Goal: Task Accomplishment & Management: Use online tool/utility

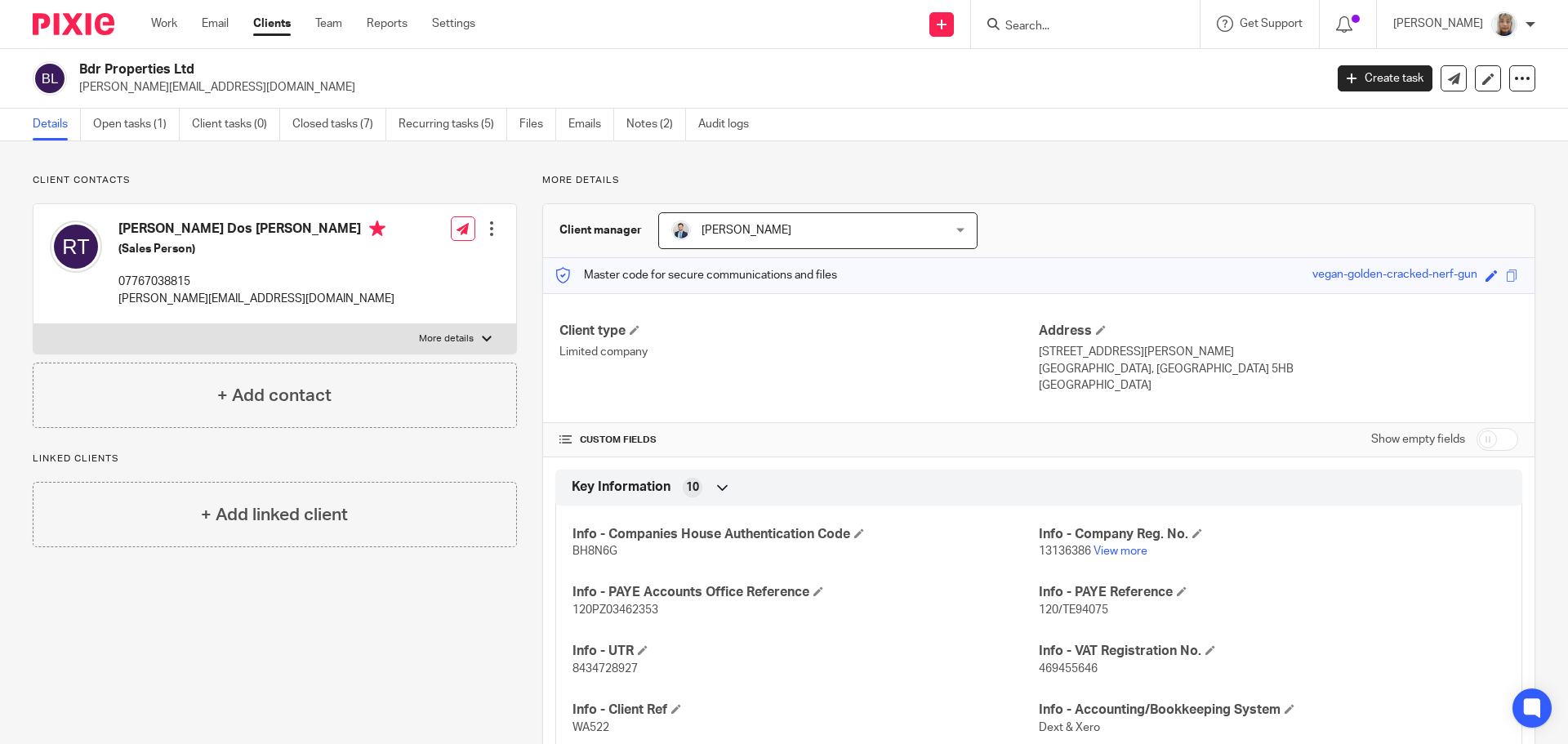
click at [1045, 33] on input "Search" at bounding box center [1077, 27] width 147 height 15
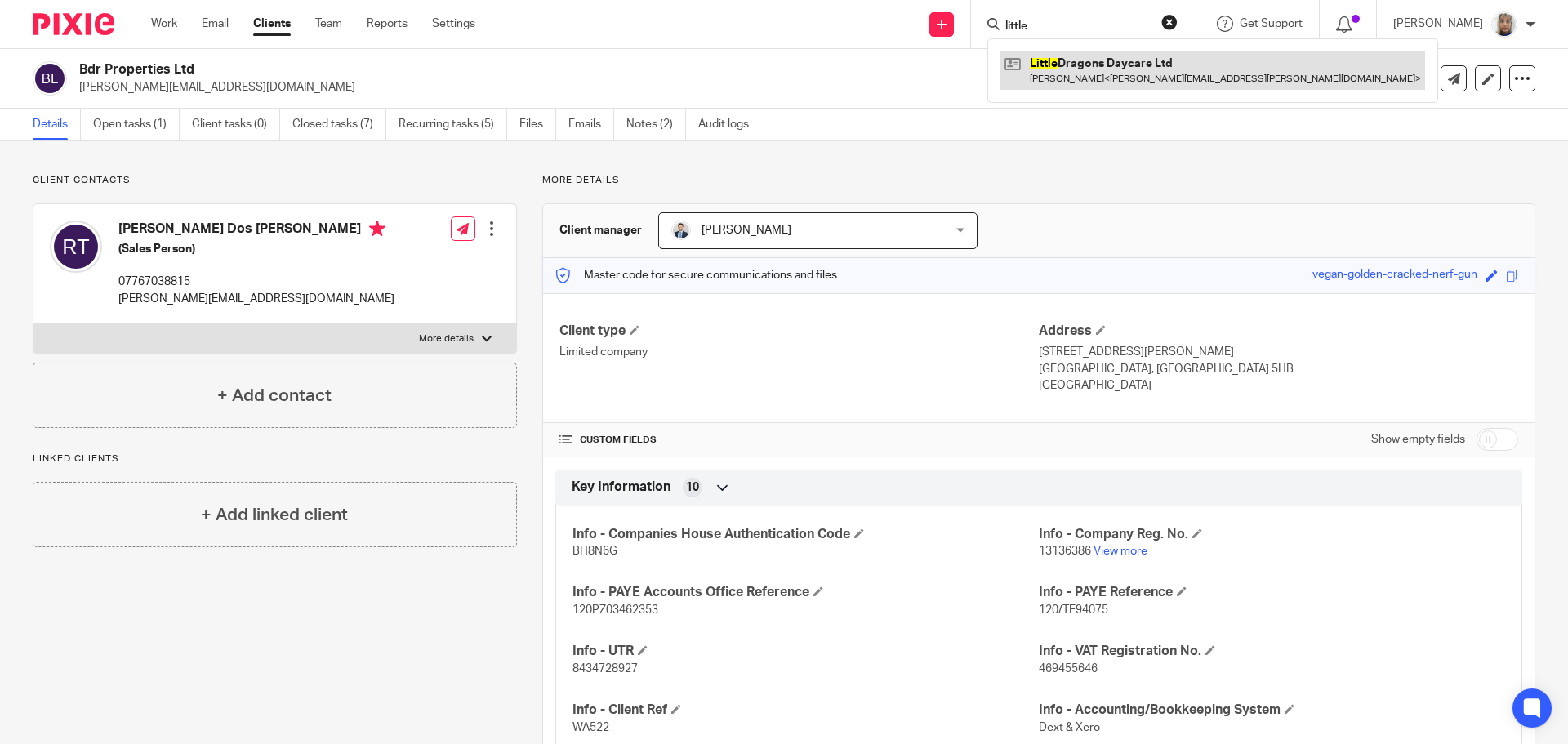
type input "little"
click at [1125, 78] on link at bounding box center [1212, 71] width 425 height 38
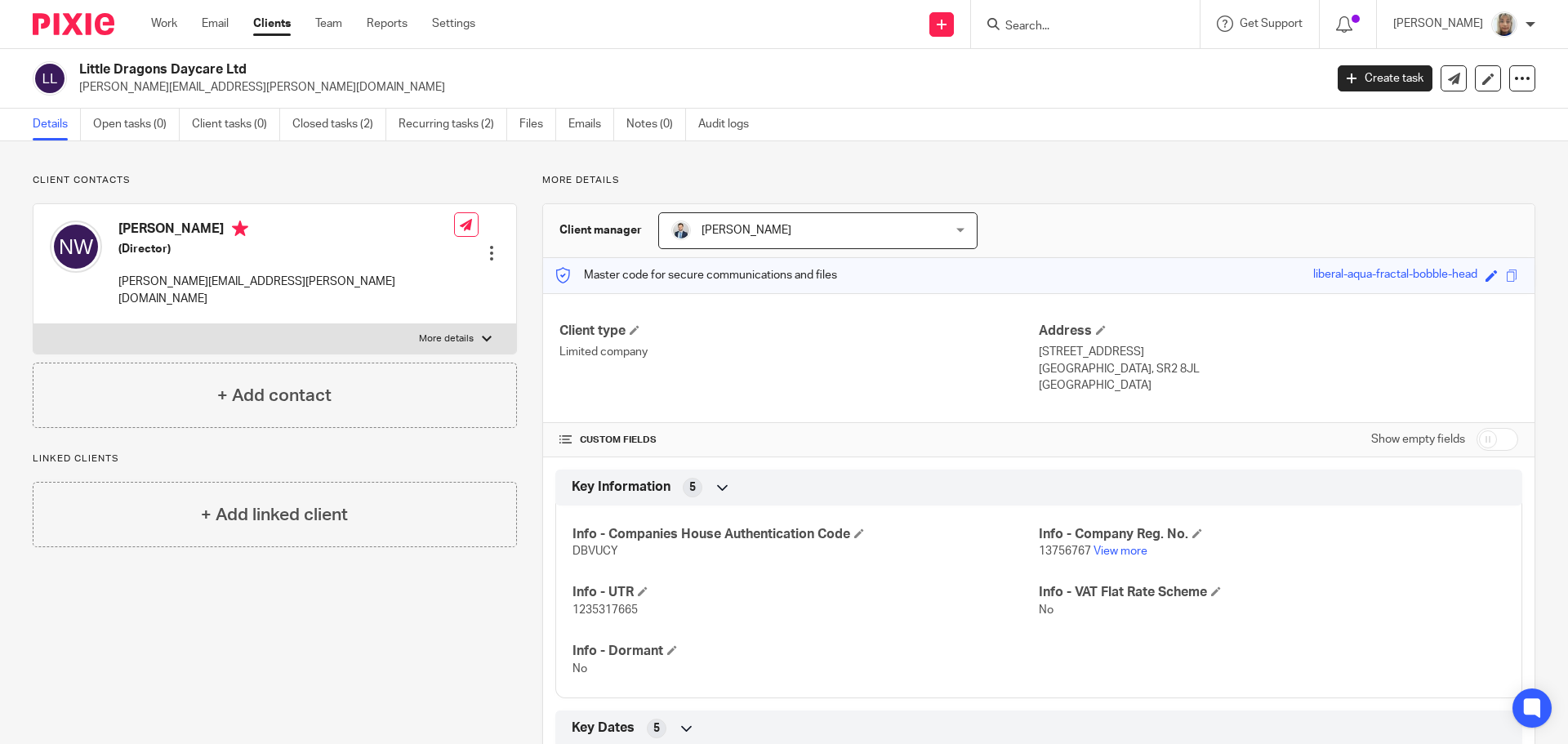
click at [77, 59] on div "Little Dragons Daycare Ltd naomi.wallace@live.co.uk Create task Update from Com…" at bounding box center [784, 78] width 1568 height 60
click at [954, 35] on link at bounding box center [941, 24] width 25 height 25
click at [964, 98] on link "Create task" at bounding box center [958, 100] width 100 height 24
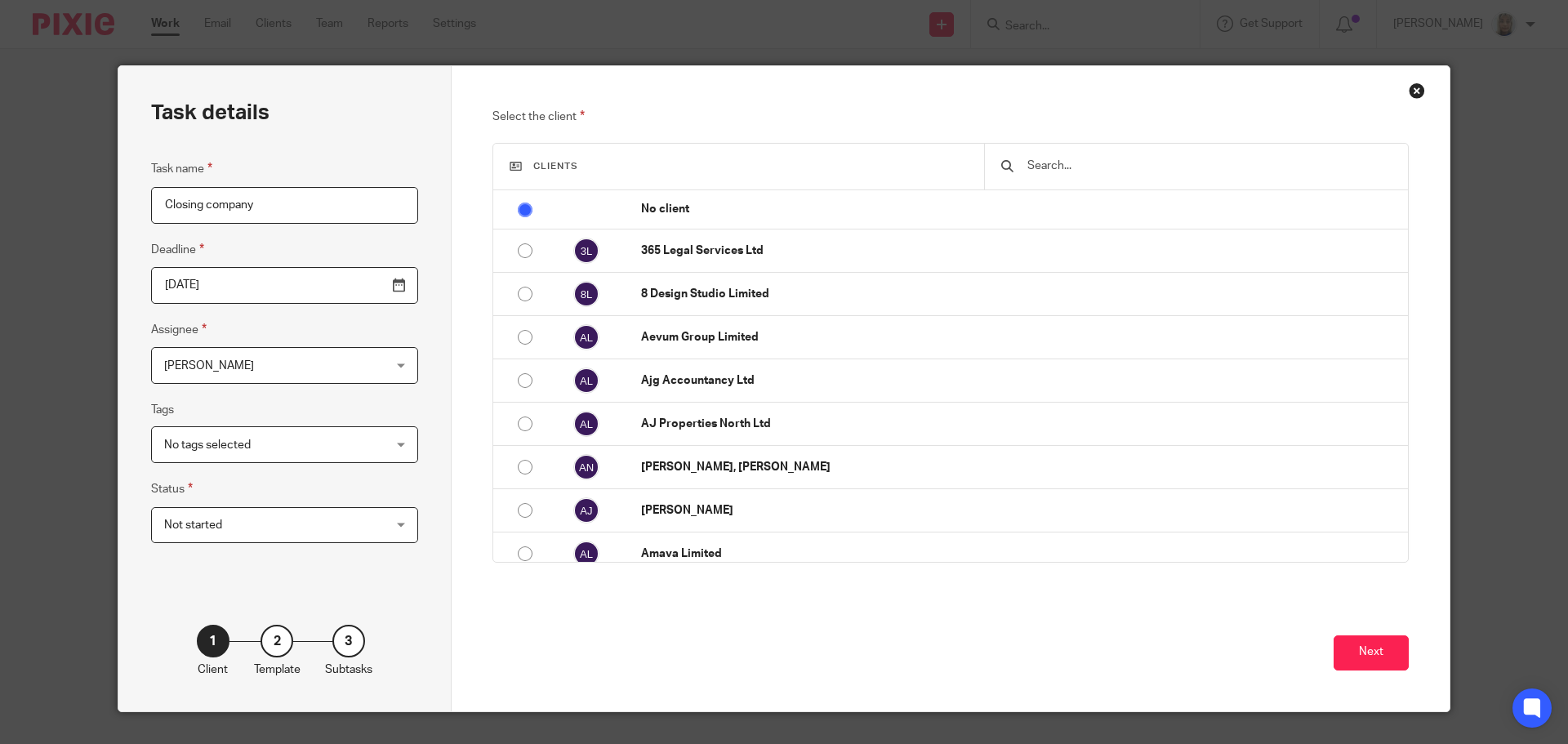
type input "Closing company"
click at [1046, 176] on div at bounding box center [1196, 167] width 424 height 46
click at [1048, 174] on input "text" at bounding box center [1209, 166] width 365 height 18
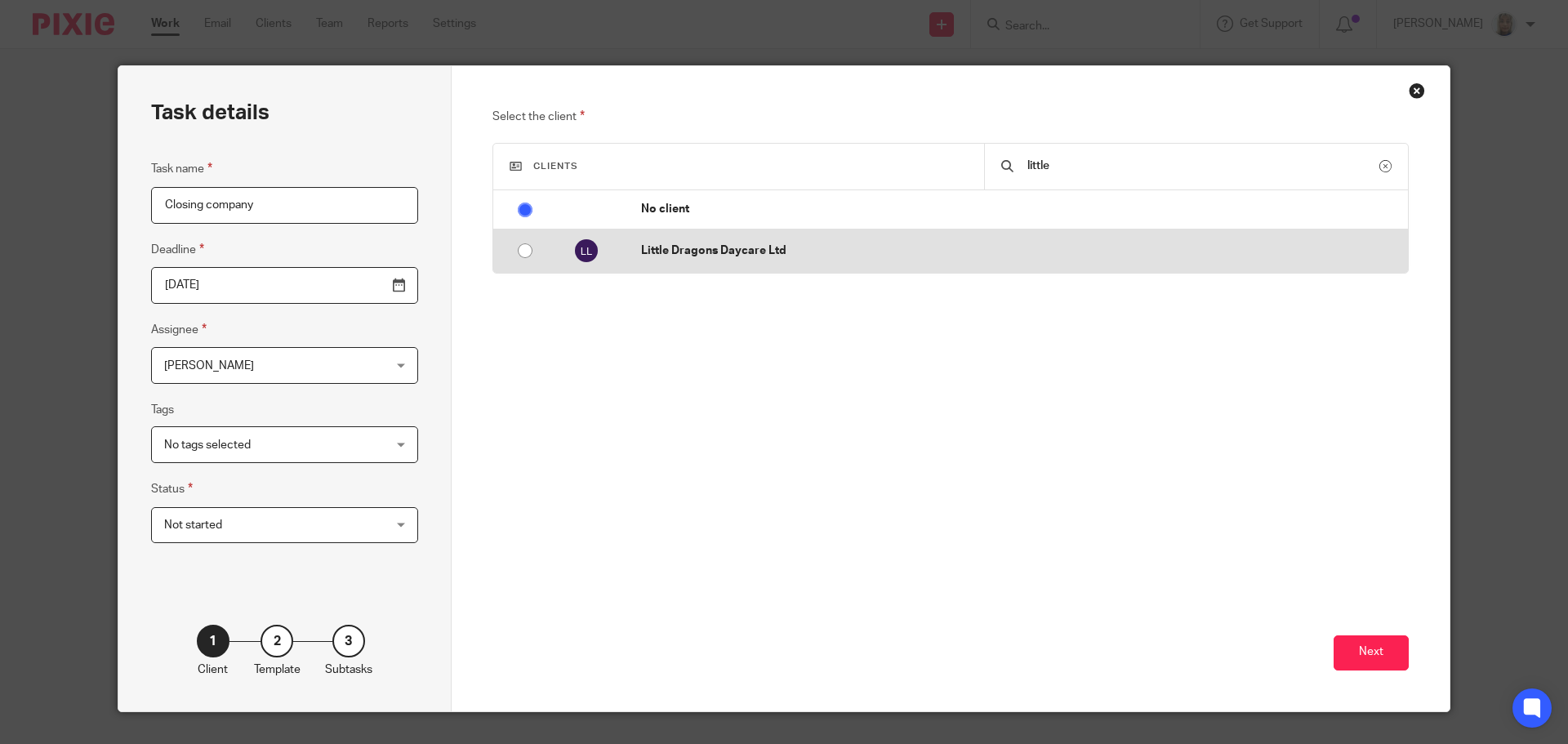
type input "little"
click at [891, 243] on p "Little Dragons Daycare Ltd" at bounding box center [1021, 250] width 759 height 16
radio input "false"
radio input "true"
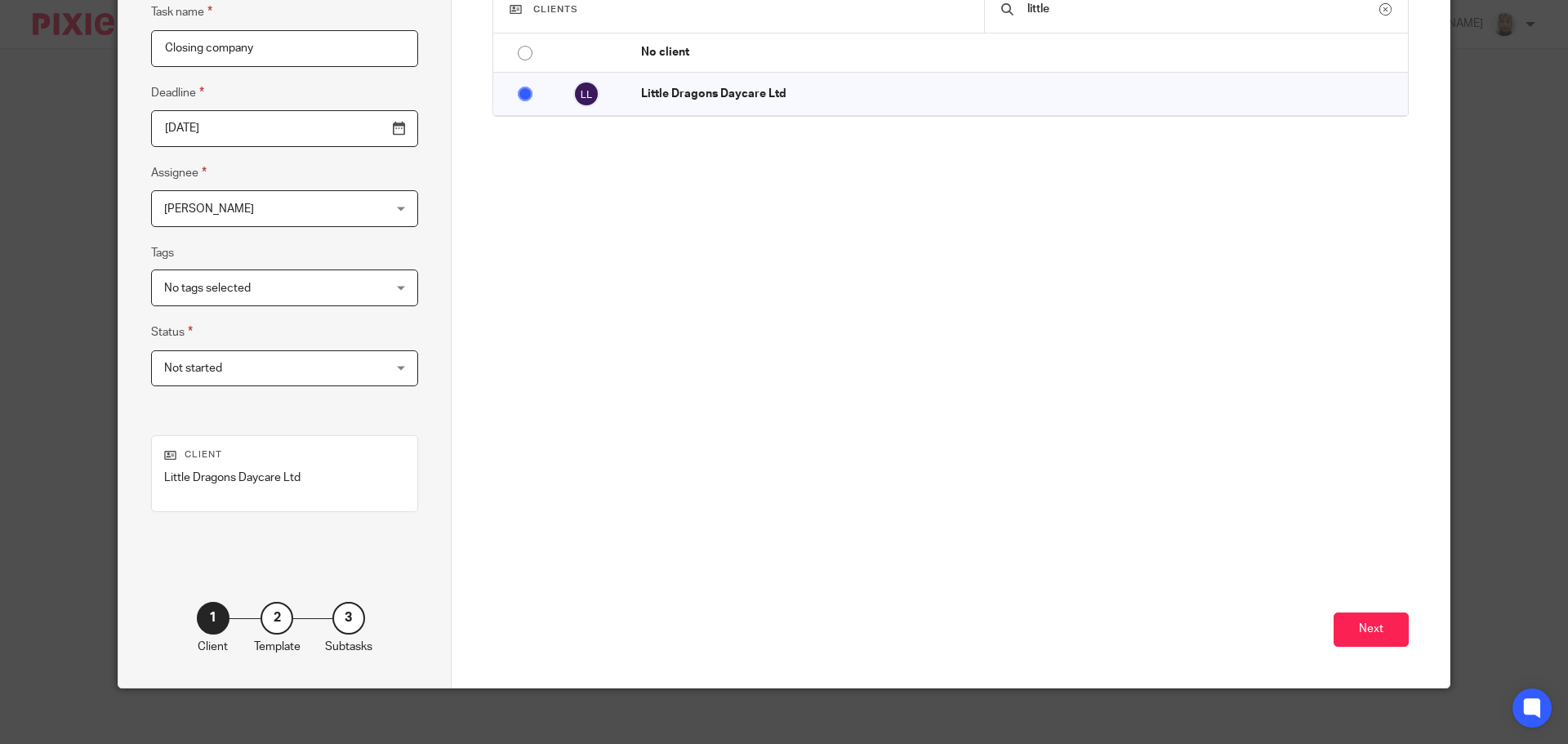
scroll to position [167, 0]
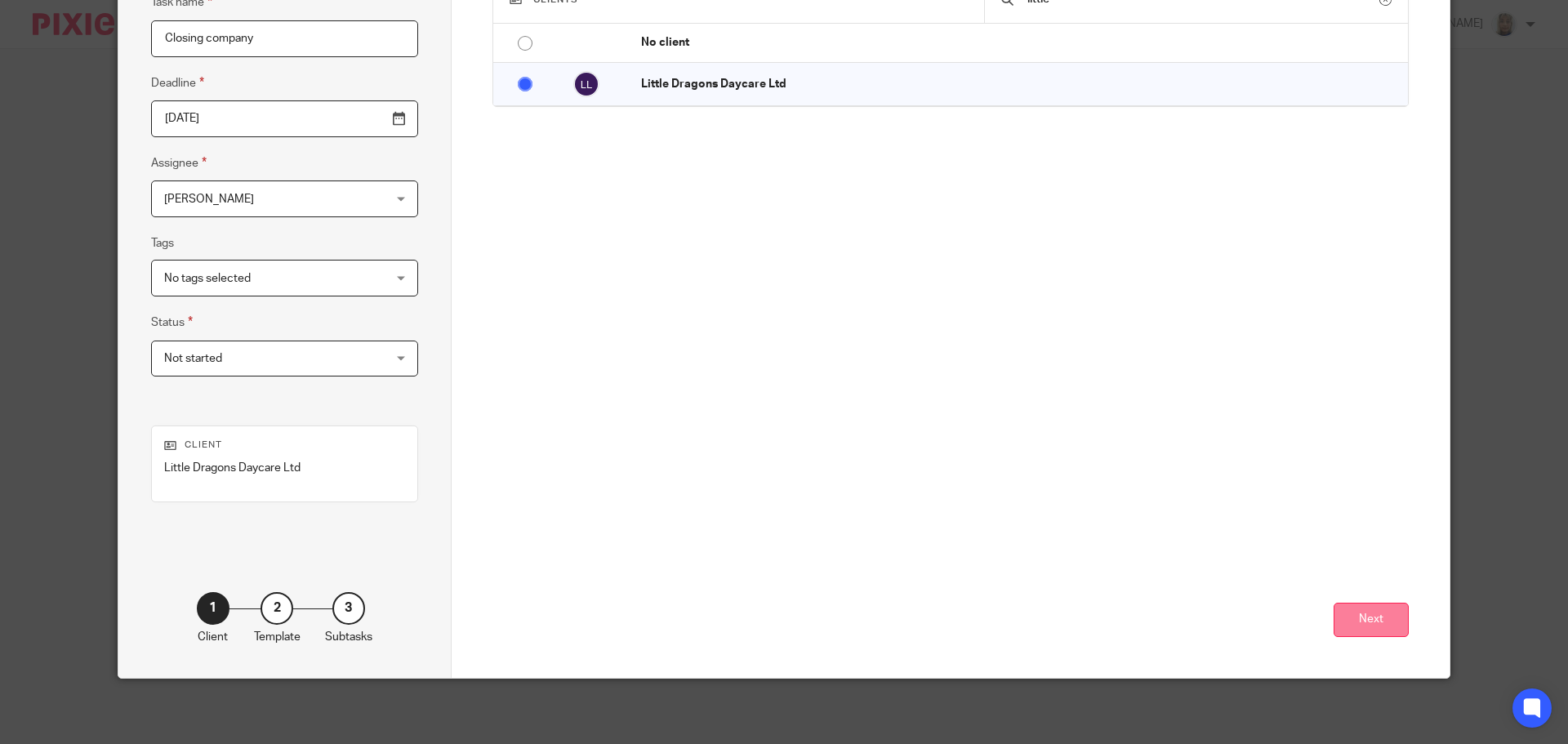
click at [1350, 607] on button "Next" at bounding box center [1371, 620] width 75 height 35
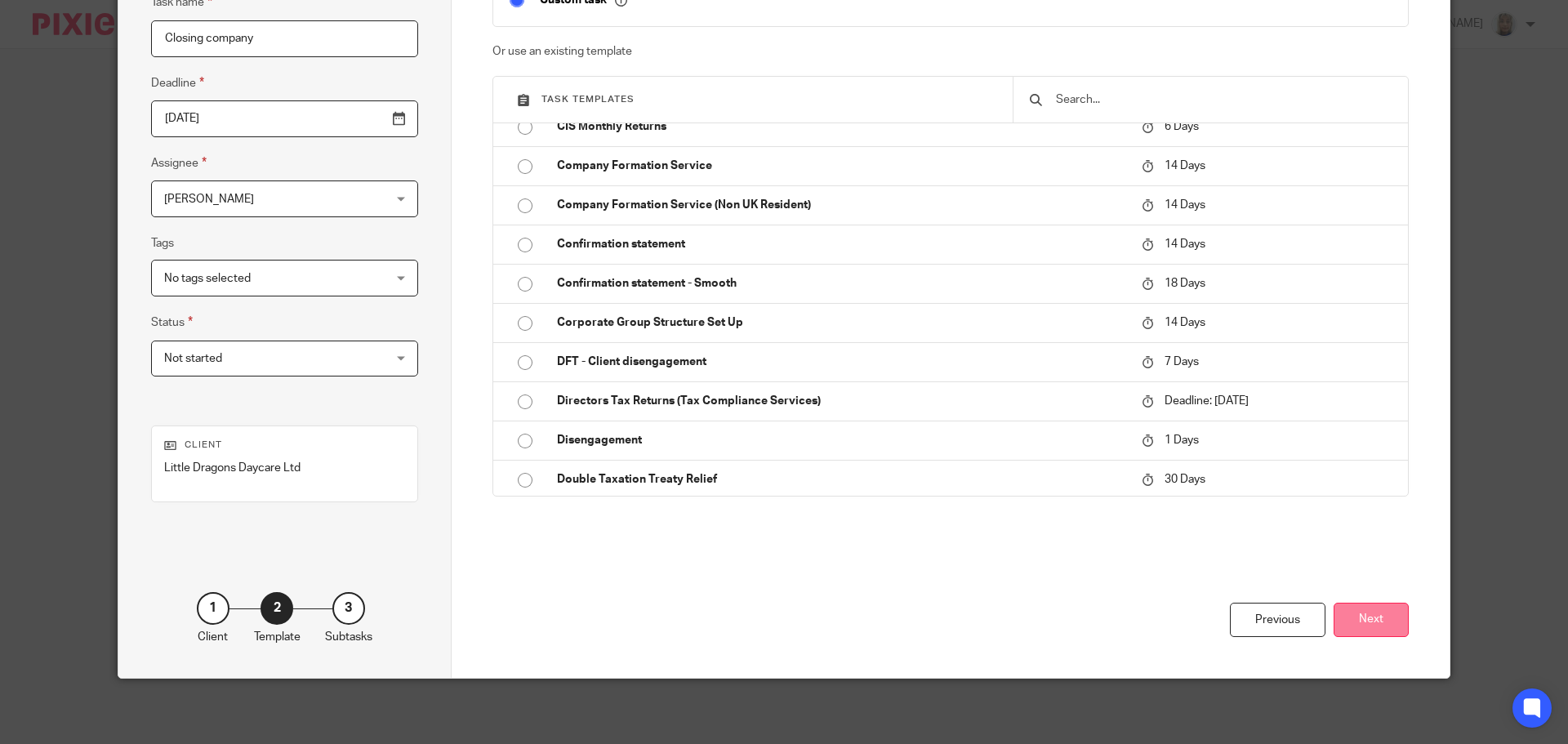
click at [1377, 616] on button "Next" at bounding box center [1371, 620] width 75 height 35
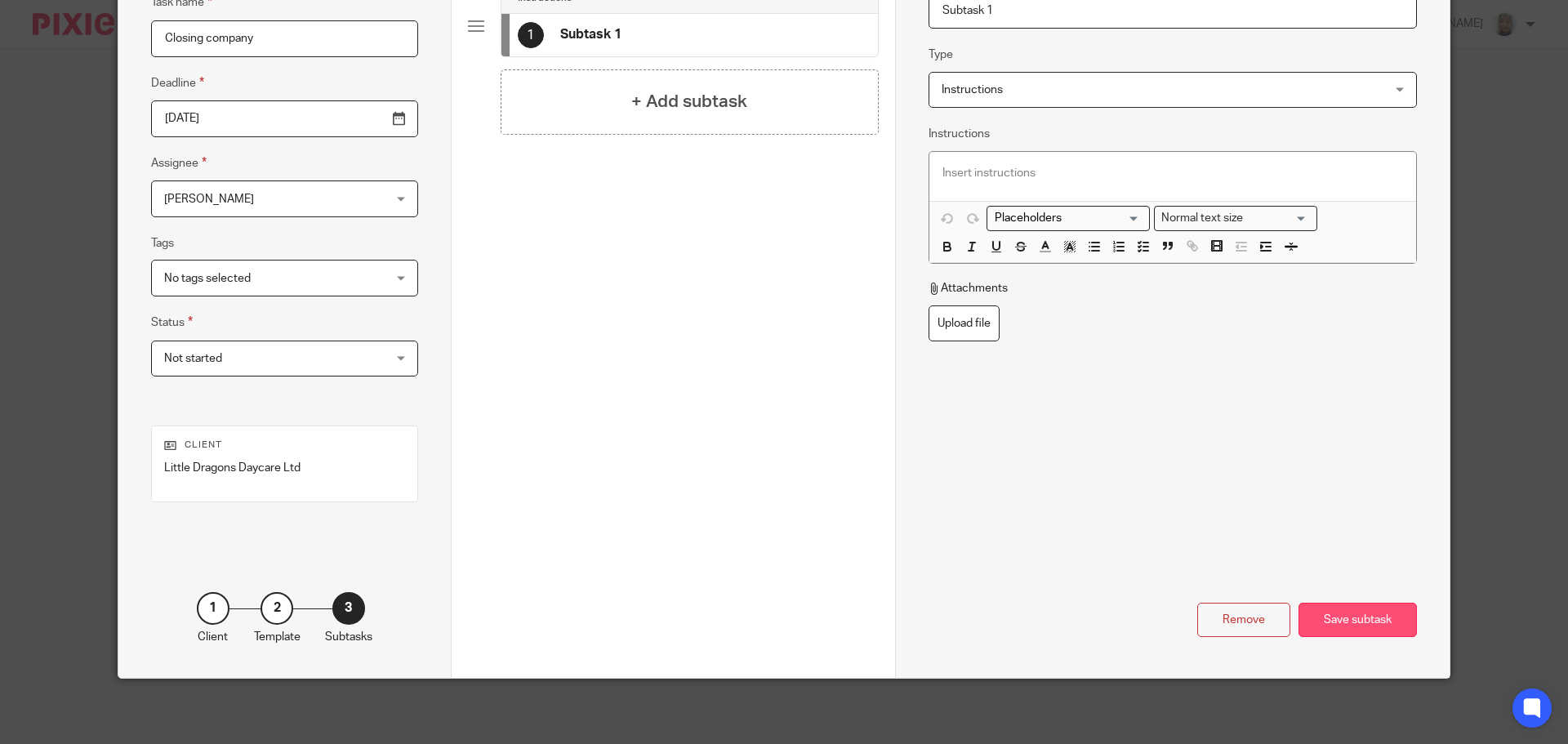
click at [1354, 629] on div "Save subtask" at bounding box center [1357, 620] width 118 height 35
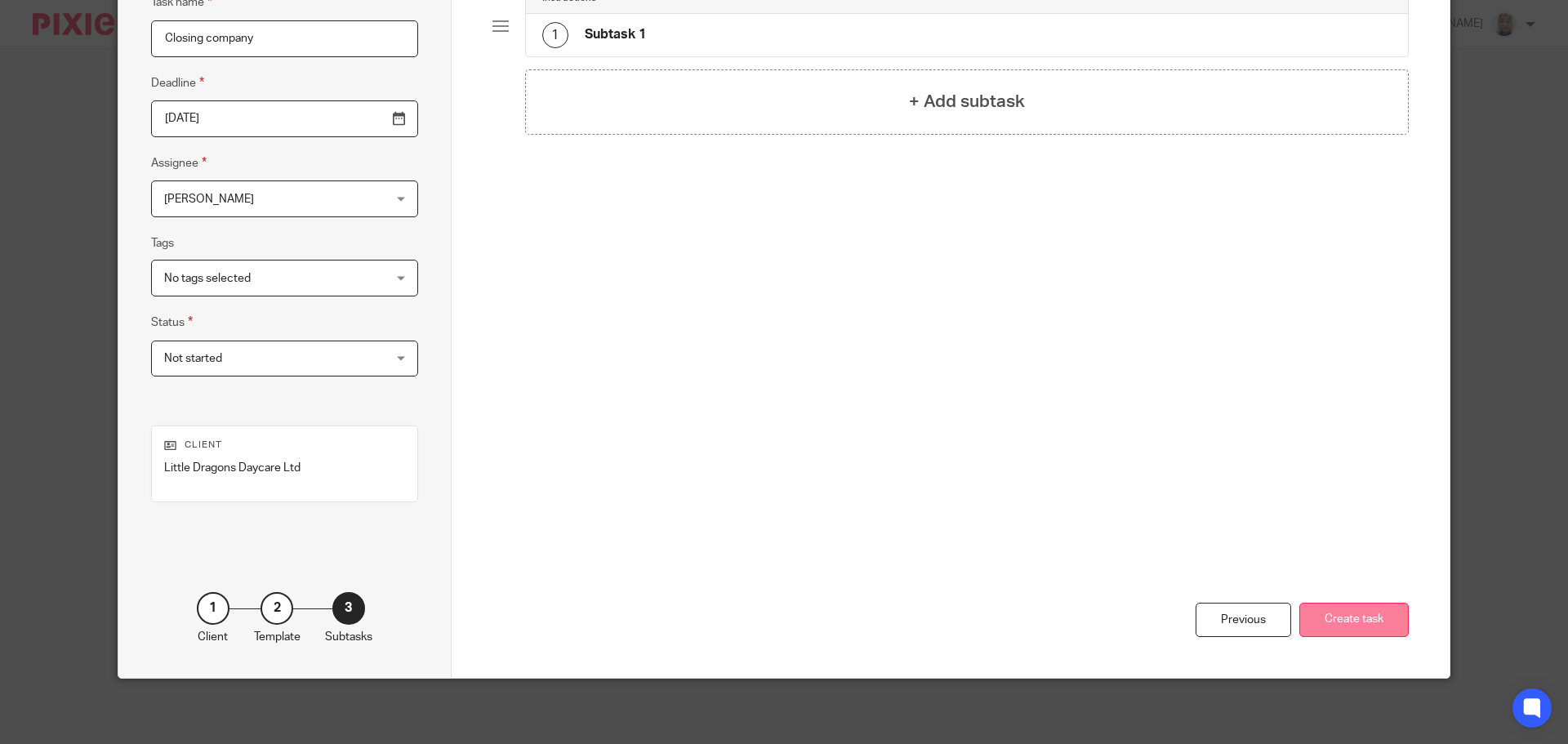
click at [1352, 627] on button "Create task" at bounding box center [1354, 620] width 109 height 35
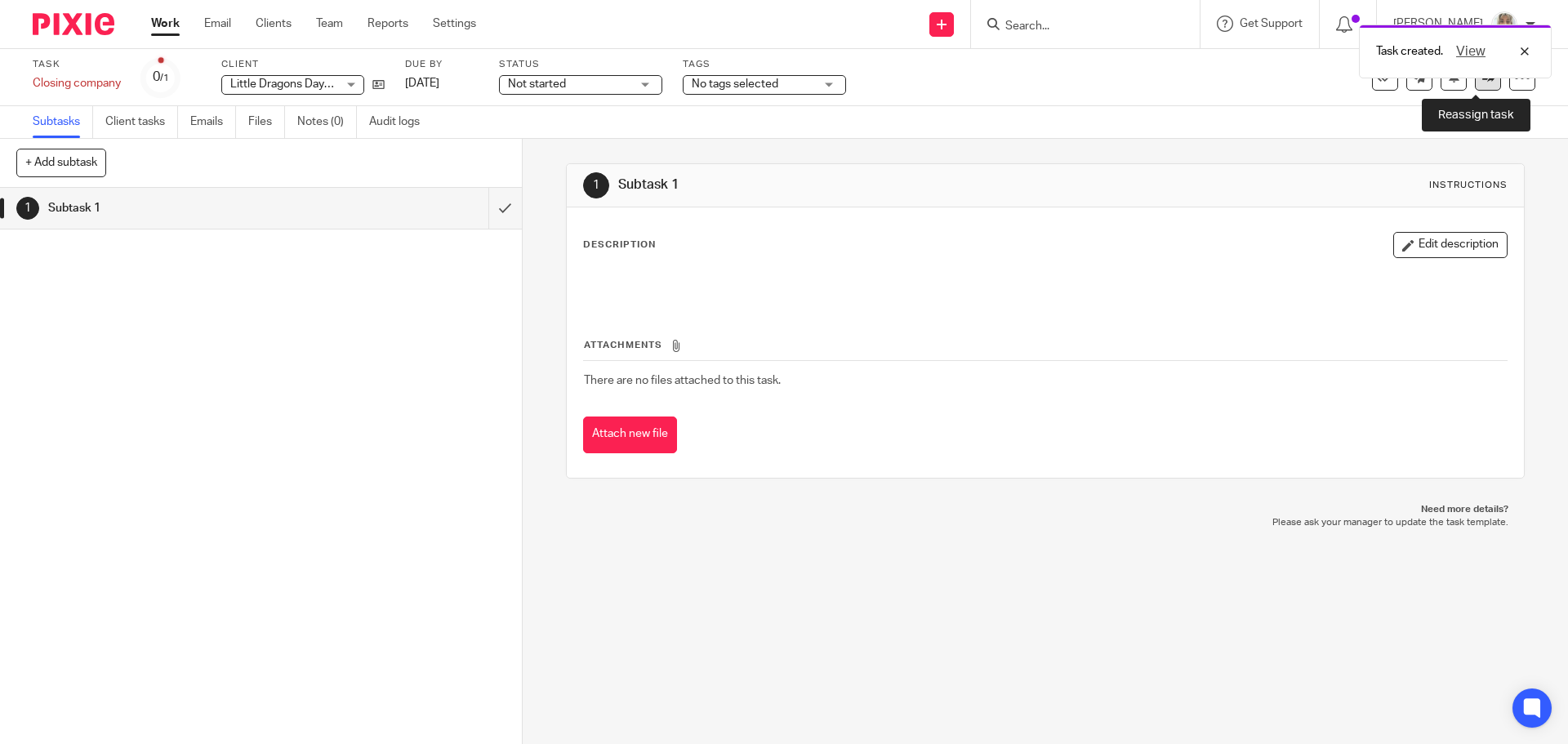
click at [1476, 89] on link at bounding box center [1488, 77] width 26 height 26
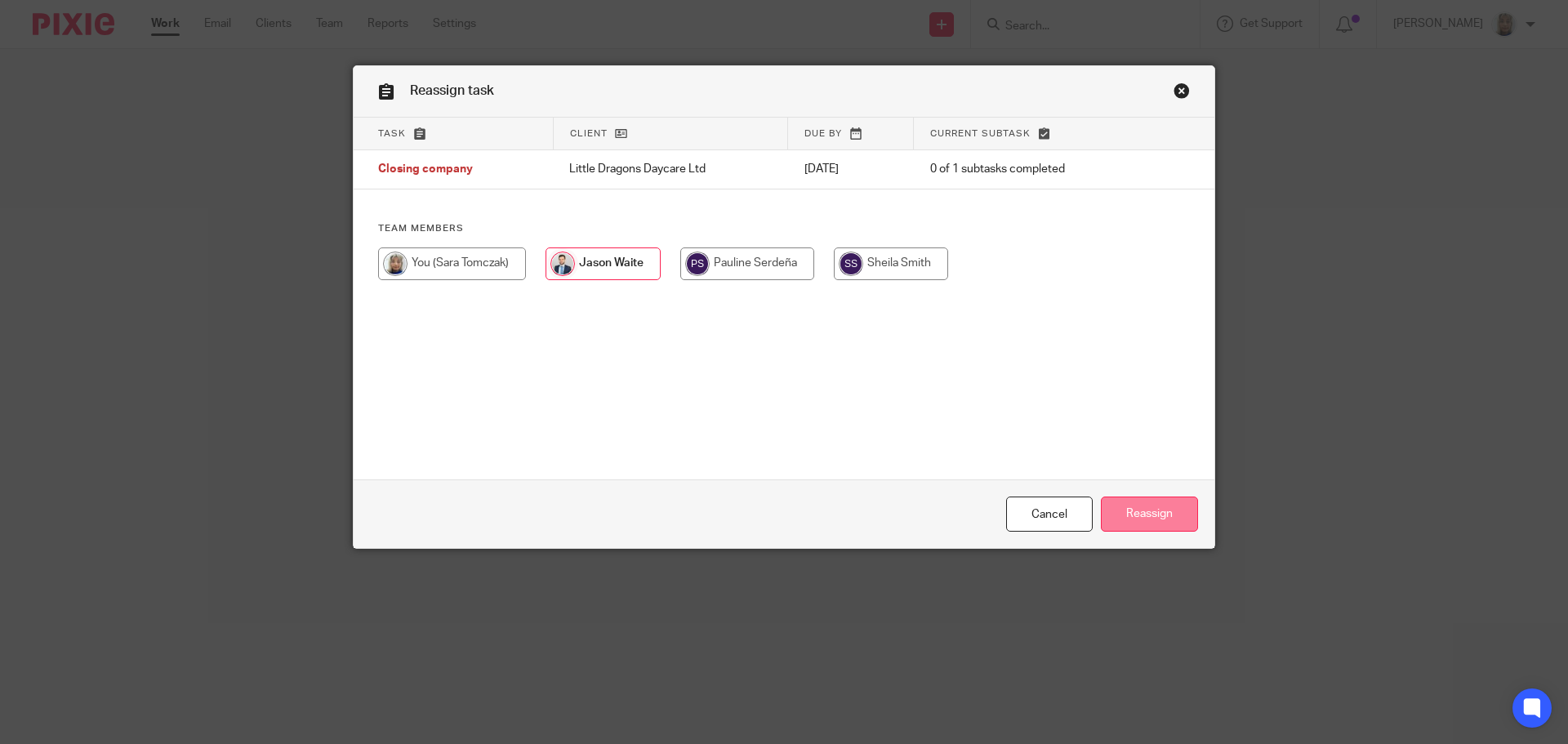
click at [1134, 513] on input "Reassign" at bounding box center [1150, 514] width 97 height 35
